Goal: Transaction & Acquisition: Purchase product/service

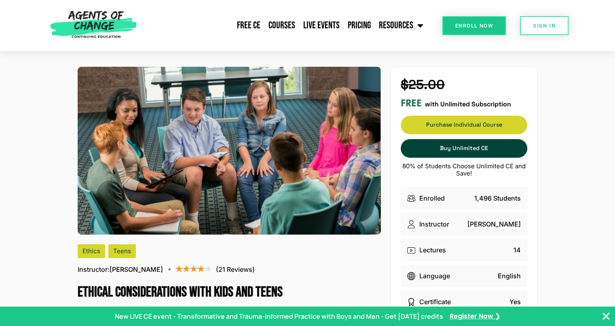
click at [489, 122] on span "Purchase Individual Course" at bounding box center [464, 125] width 126 height 6
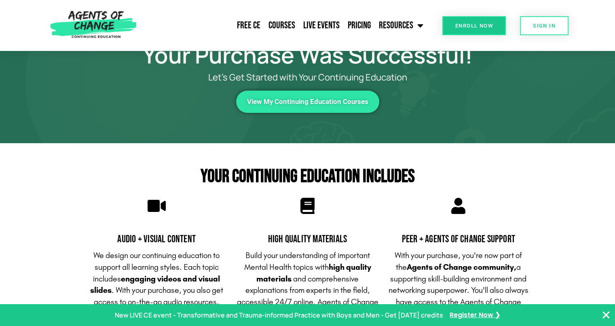
scroll to position [36, 0]
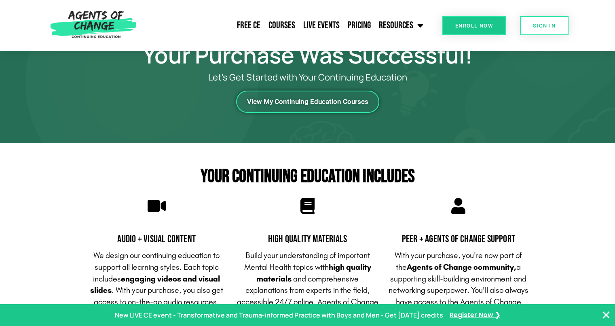
click at [344, 108] on link "View My Continuing Education Courses" at bounding box center [307, 102] width 143 height 22
